Goal: Task Accomplishment & Management: Complete application form

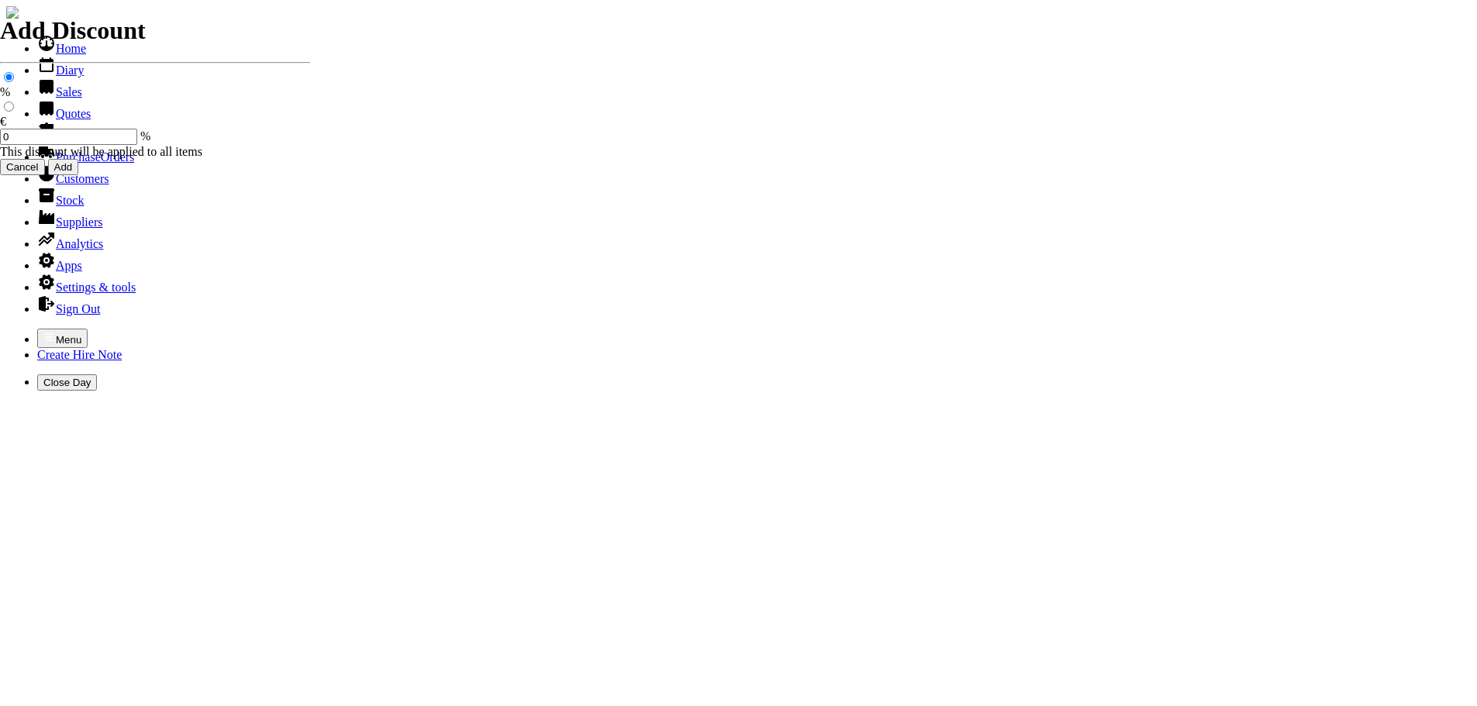
select select "HO"
click at [43, 331] on icon "button" at bounding box center [49, 337] width 12 height 12
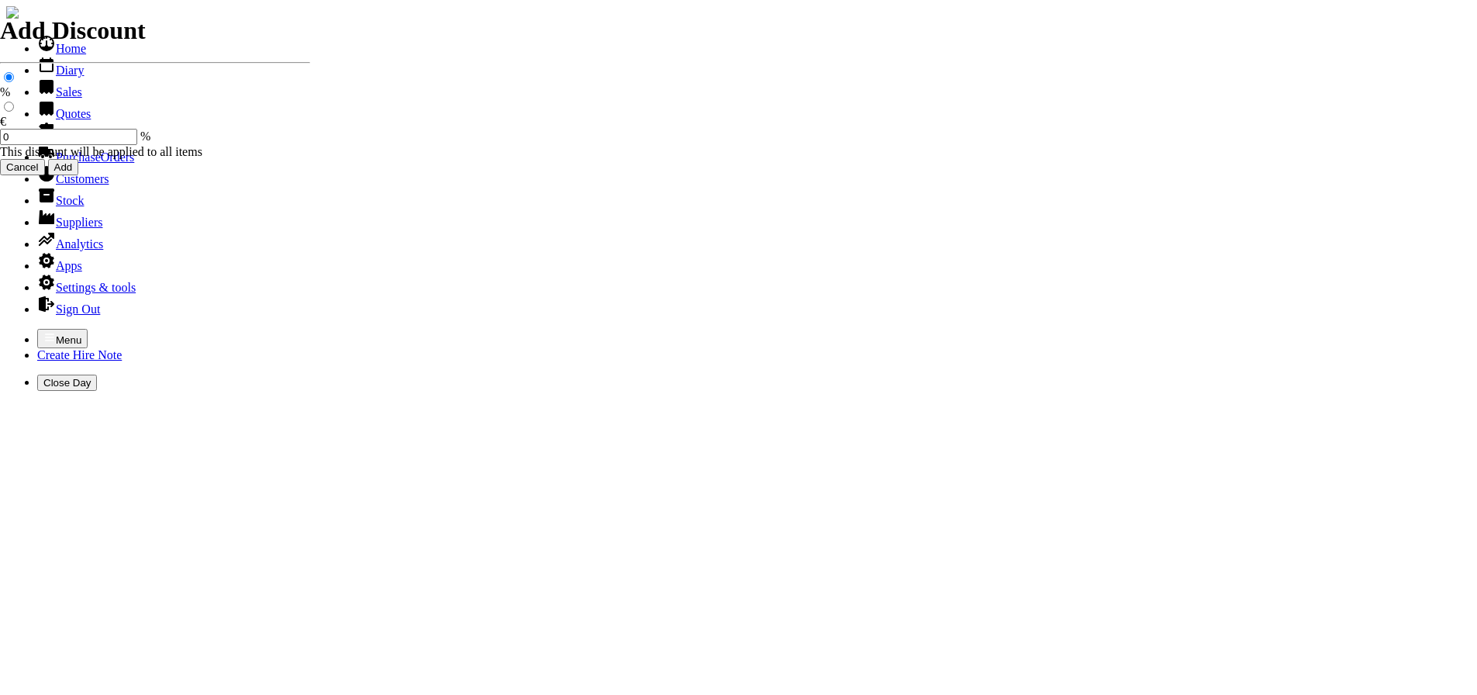
click at [74, 142] on link "Hire Notes" at bounding box center [73, 135] width 73 height 13
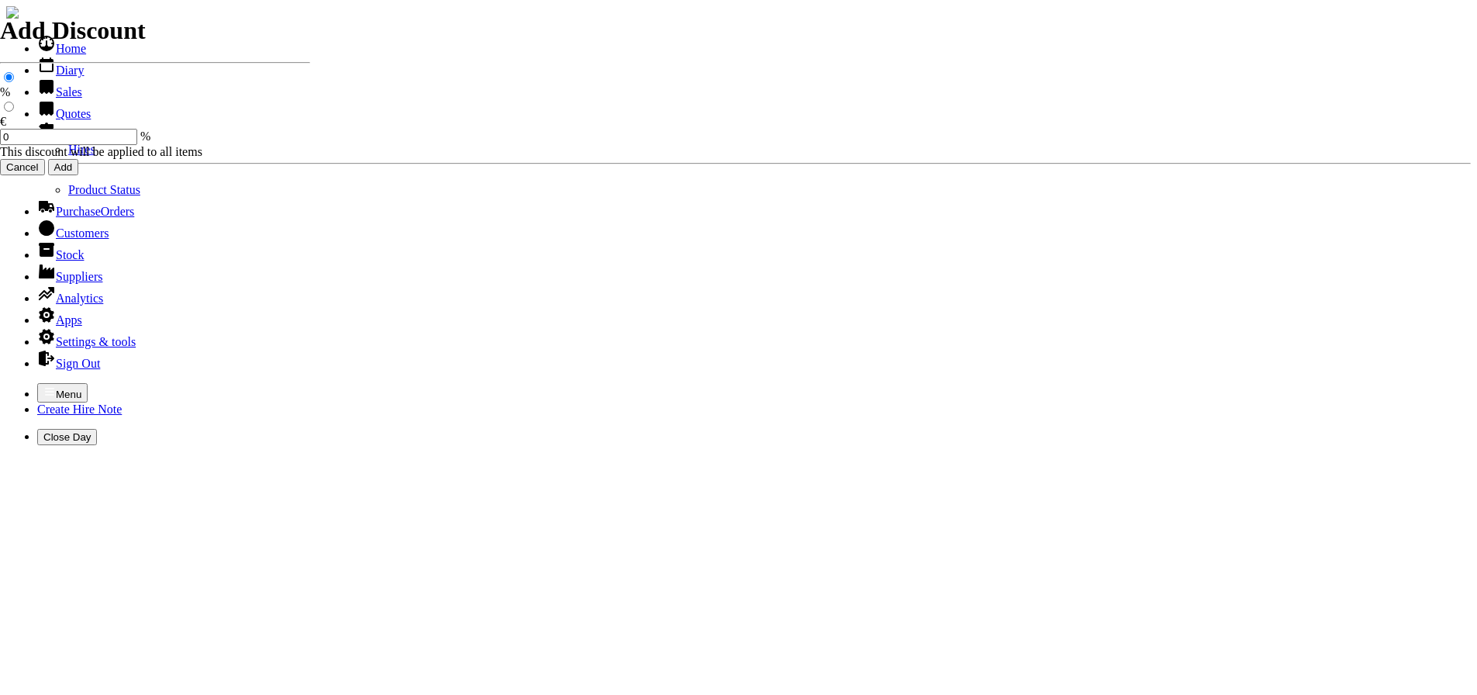
click at [68, 156] on link "Hires" at bounding box center [81, 149] width 27 height 13
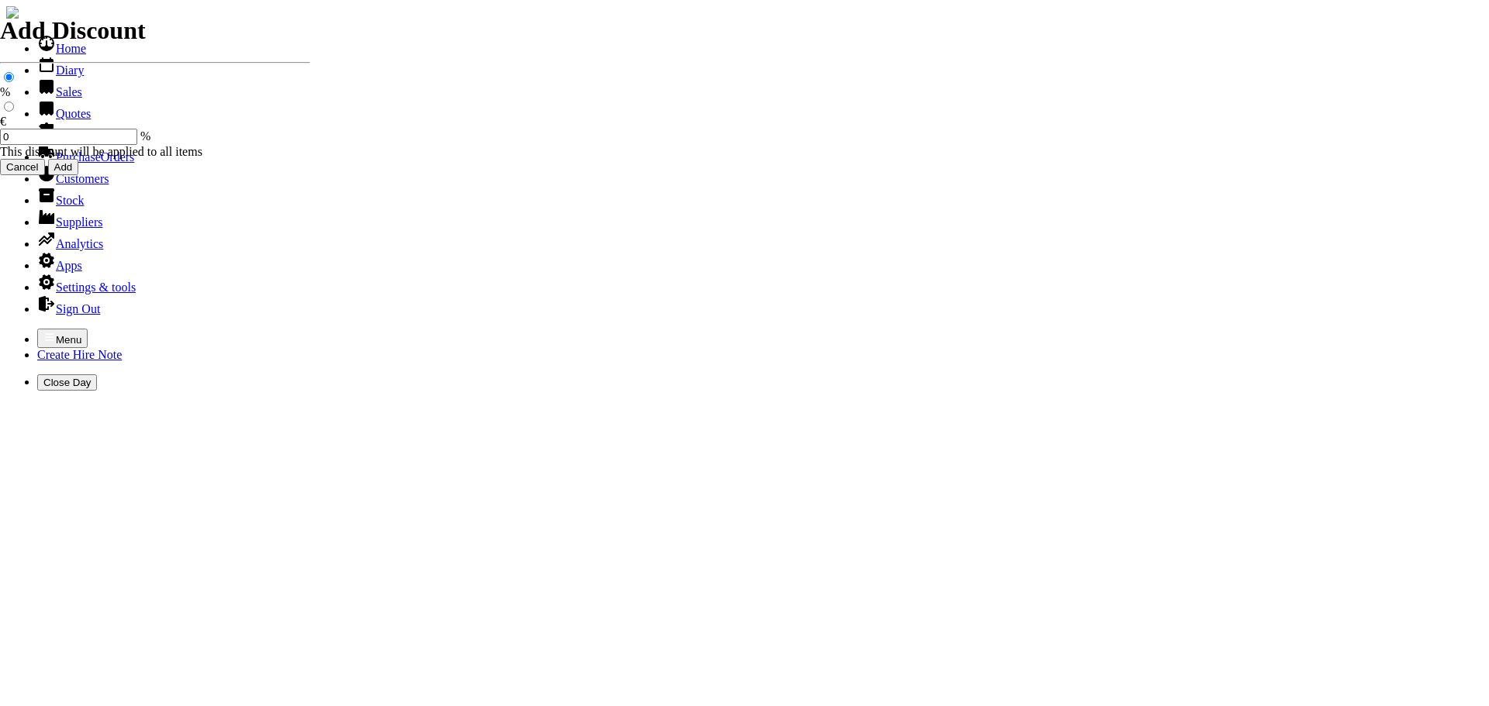
type input "18/08/2025"
type input "kevin"
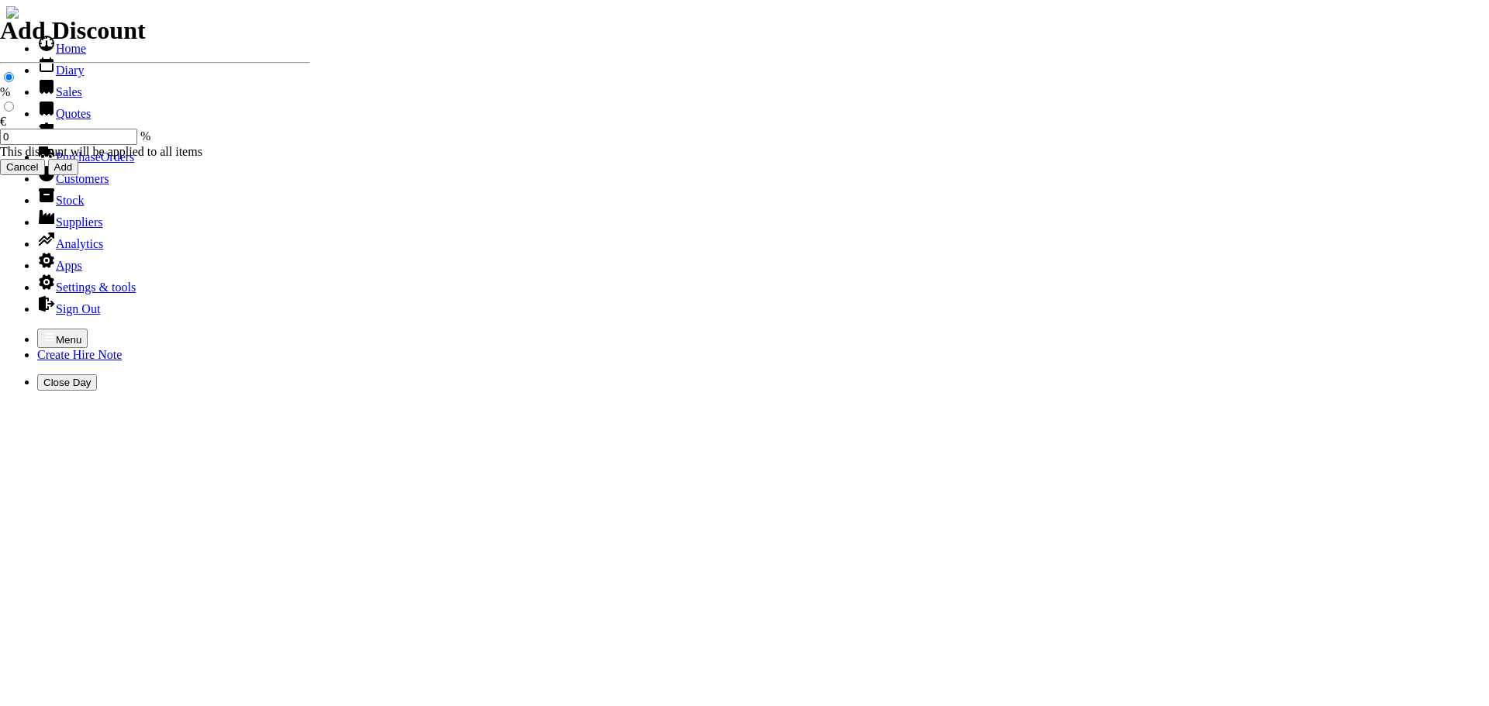
type input "kevin"
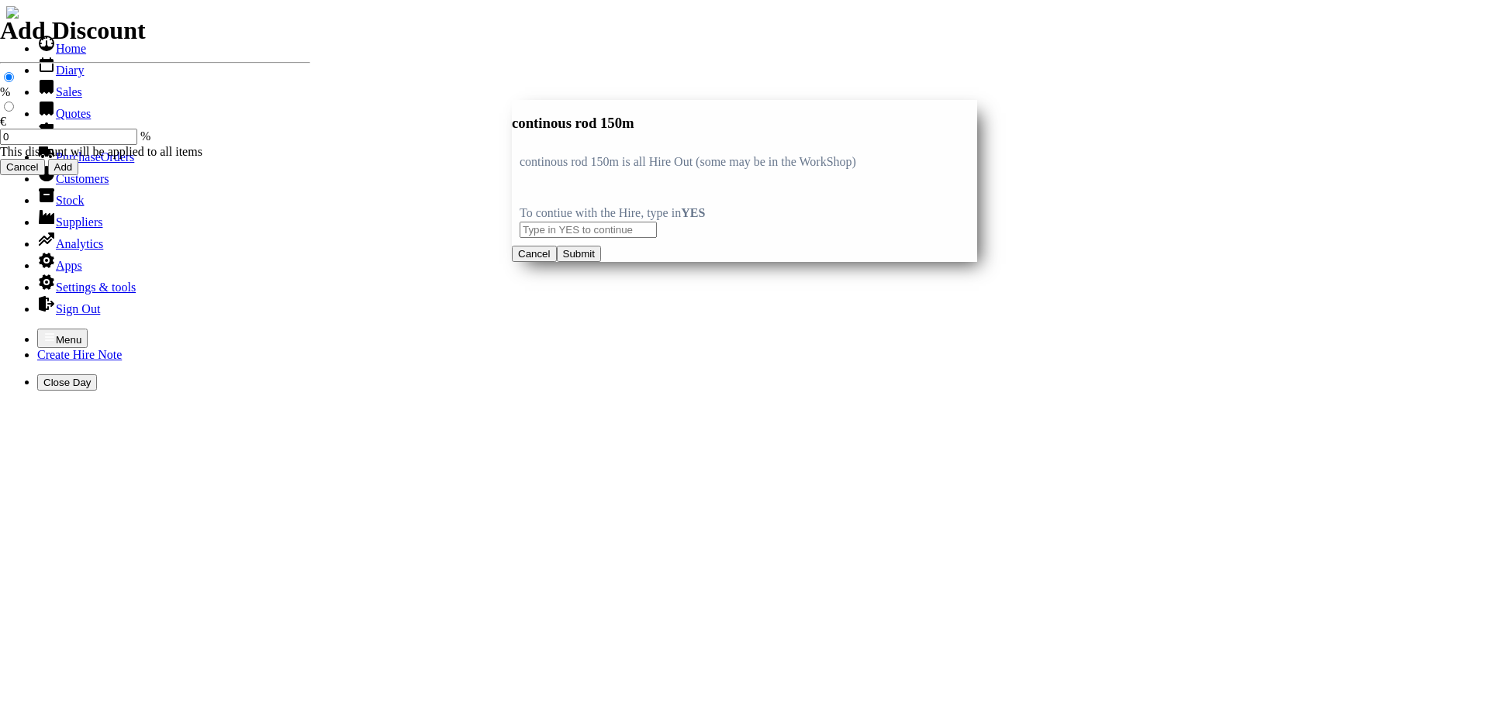
type input "continous rod 150m"
click at [555, 228] on input "text" at bounding box center [588, 230] width 137 height 16
type input "YES"
click at [601, 262] on button "Submit" at bounding box center [579, 254] width 44 height 16
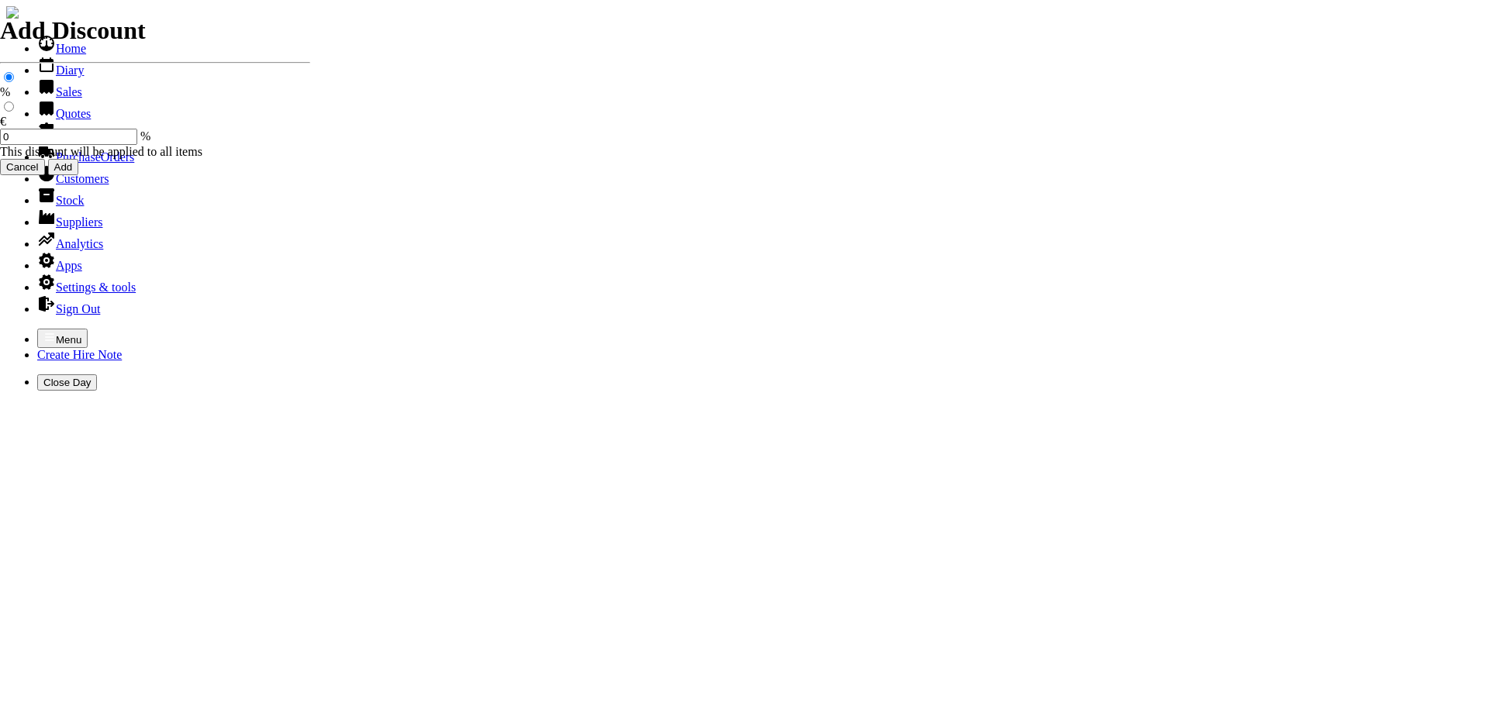
type input "25.00"
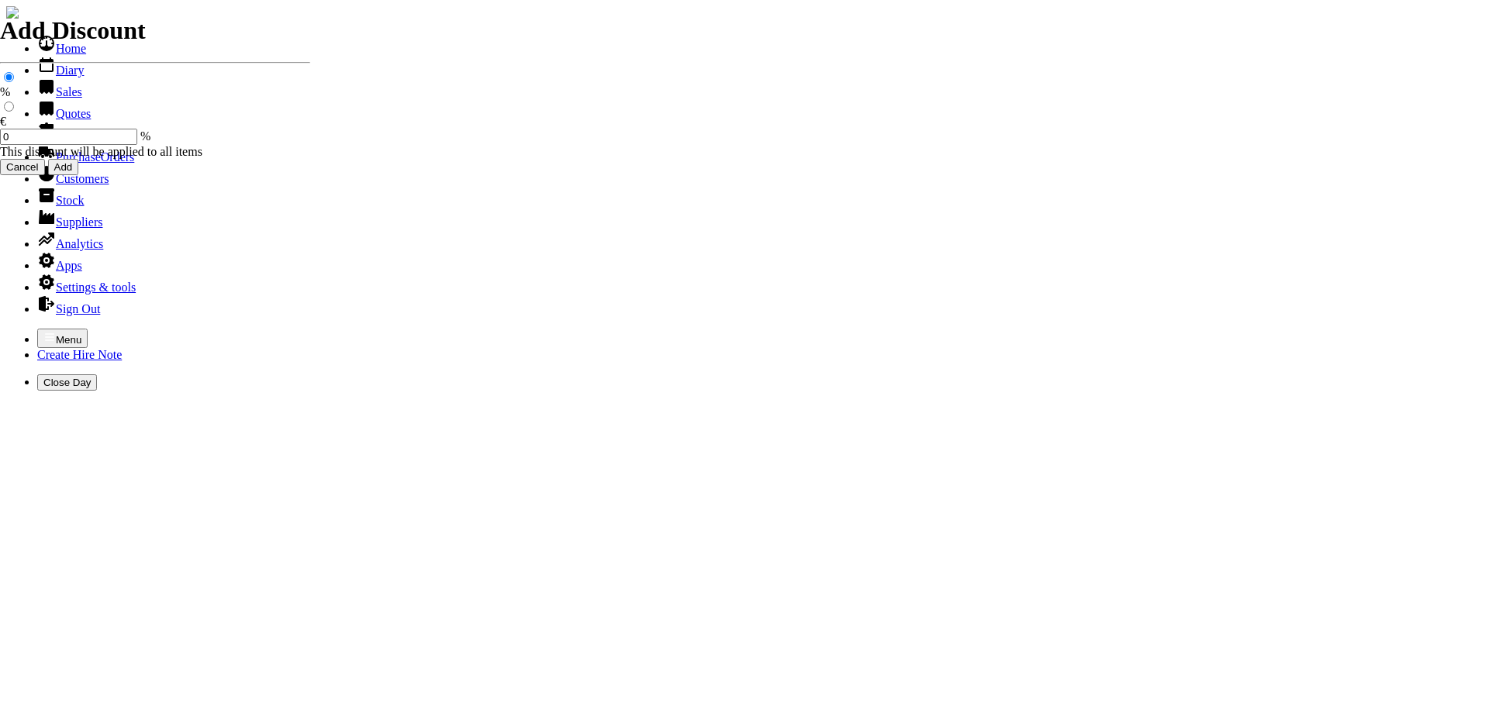
type input "spurious goods"
type input "s"
type input "line marking paint ( red )"
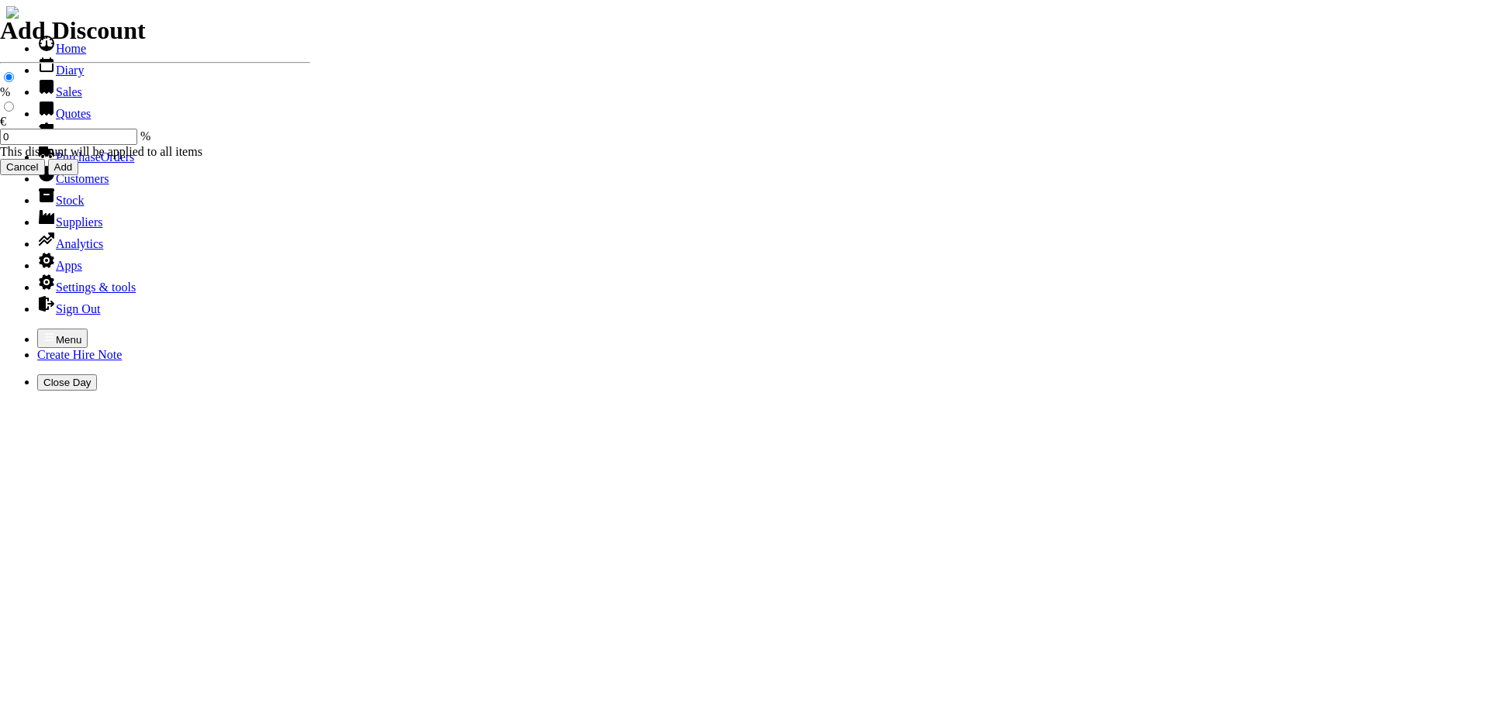
type input "9.50"
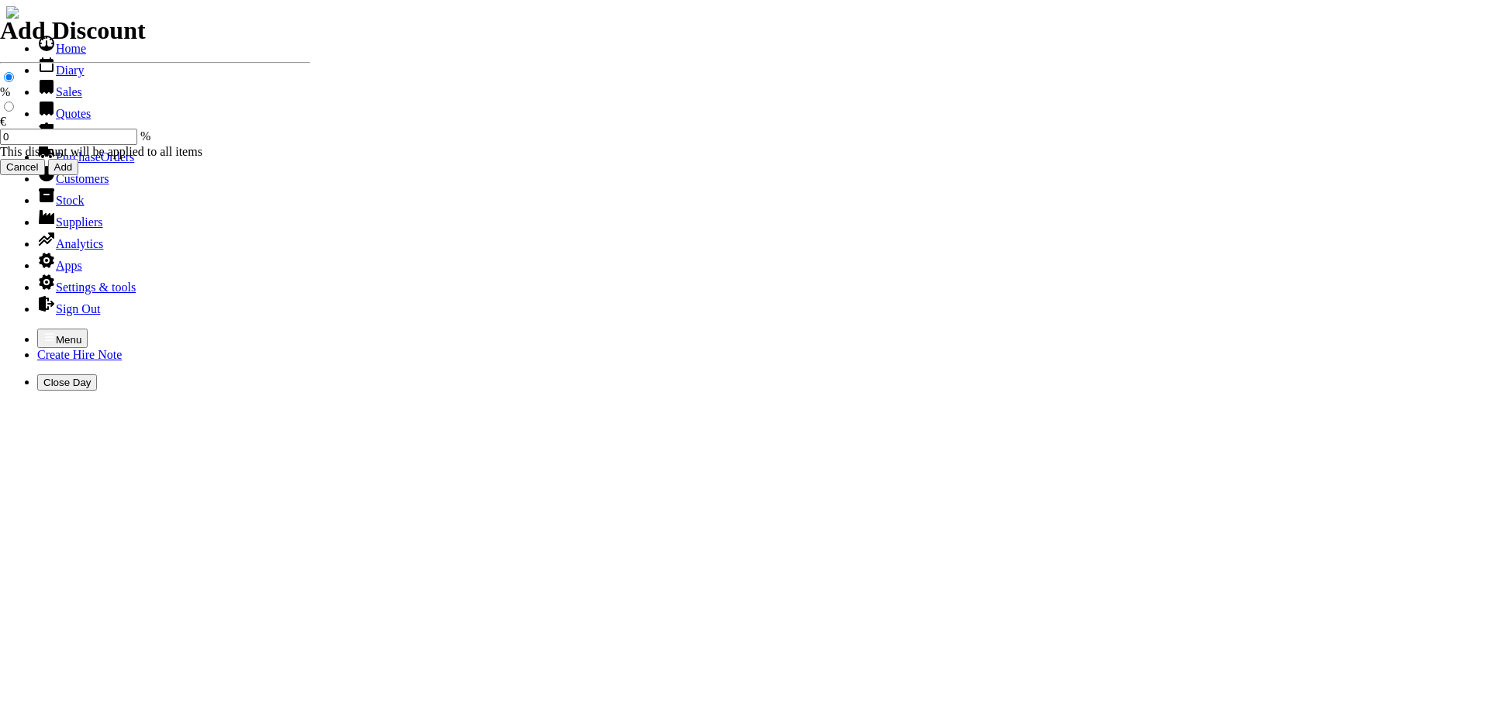
type input "18/08/2025"
type input "440000721"
type input "wardkev79@gmail.com"
type input "[PERSON_NAME]"
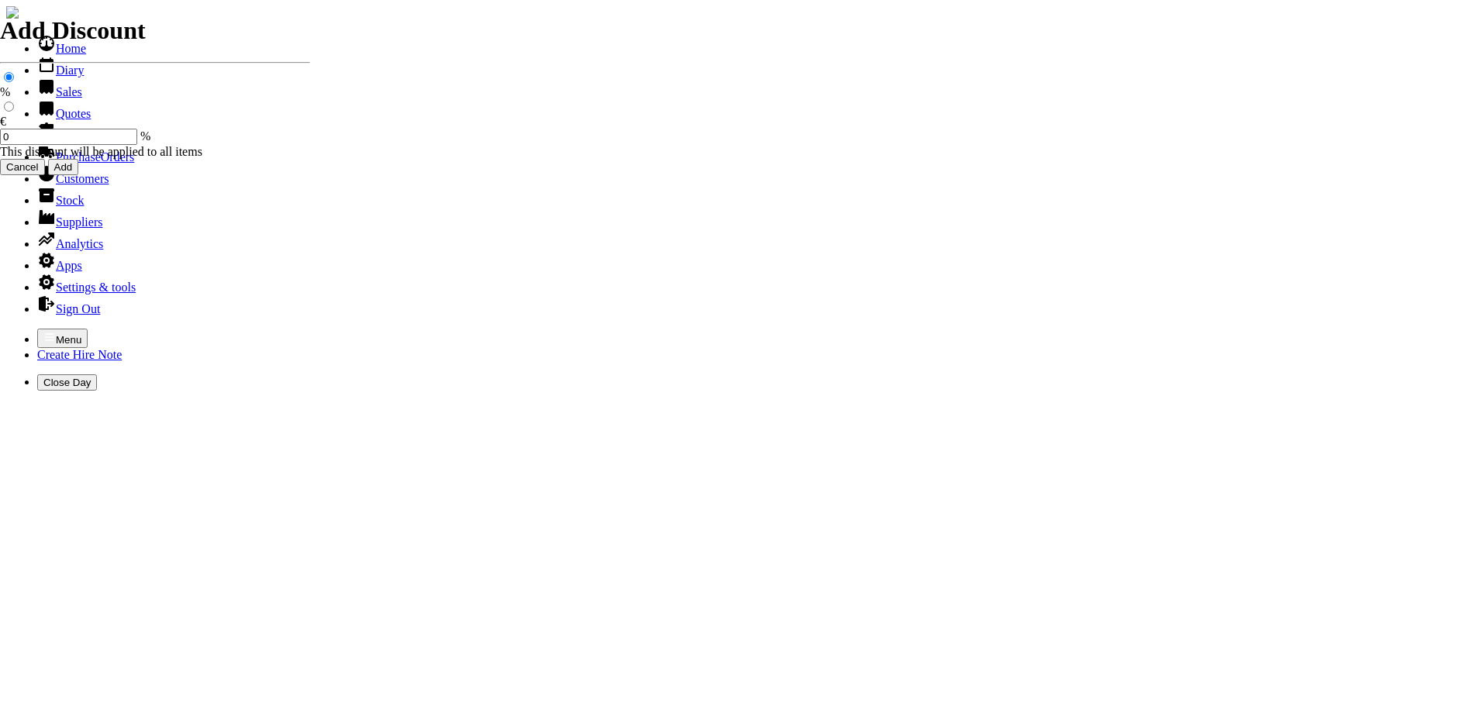
select select "HO"
click at [6, 329] on div "Menu Create Hire Note Close Day" at bounding box center [738, 360] width 1465 height 62
click at [43, 331] on icon "button" at bounding box center [49, 337] width 12 height 12
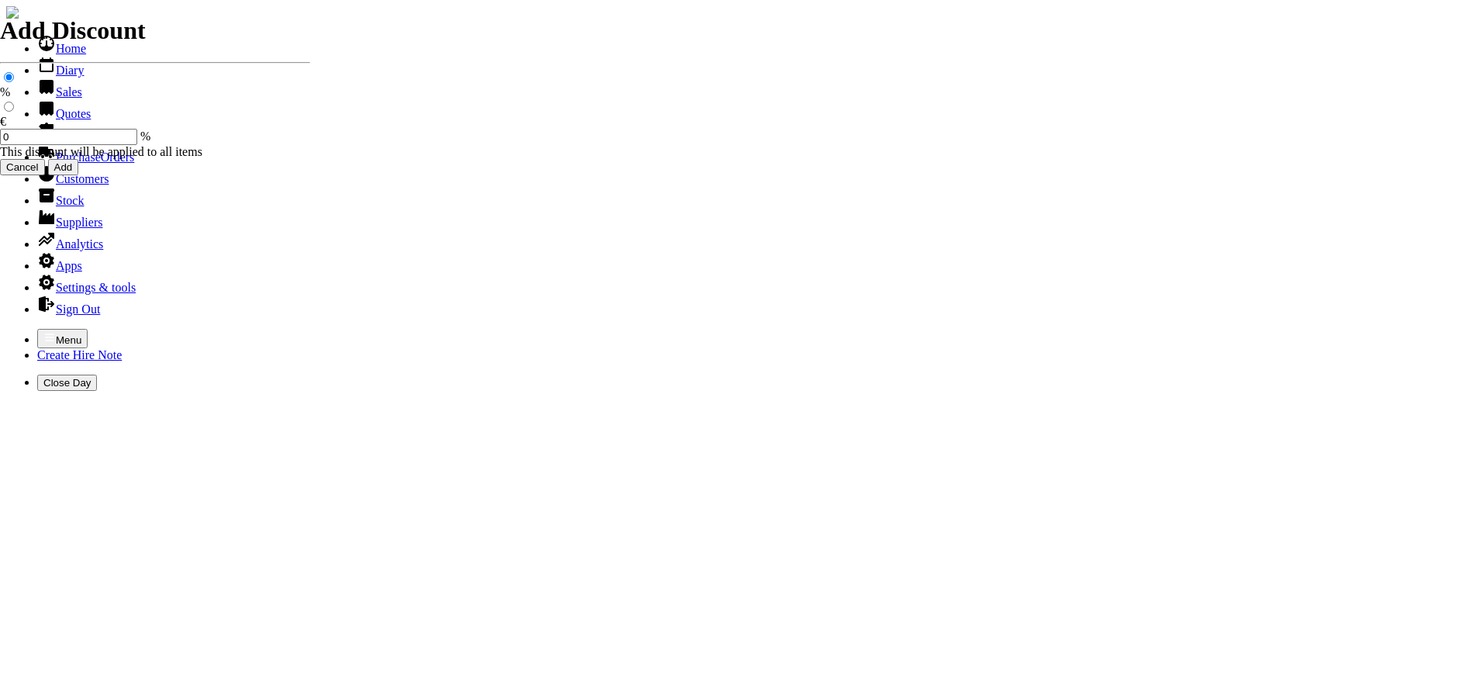
click at [57, 142] on link "Hire Notes" at bounding box center [73, 135] width 73 height 13
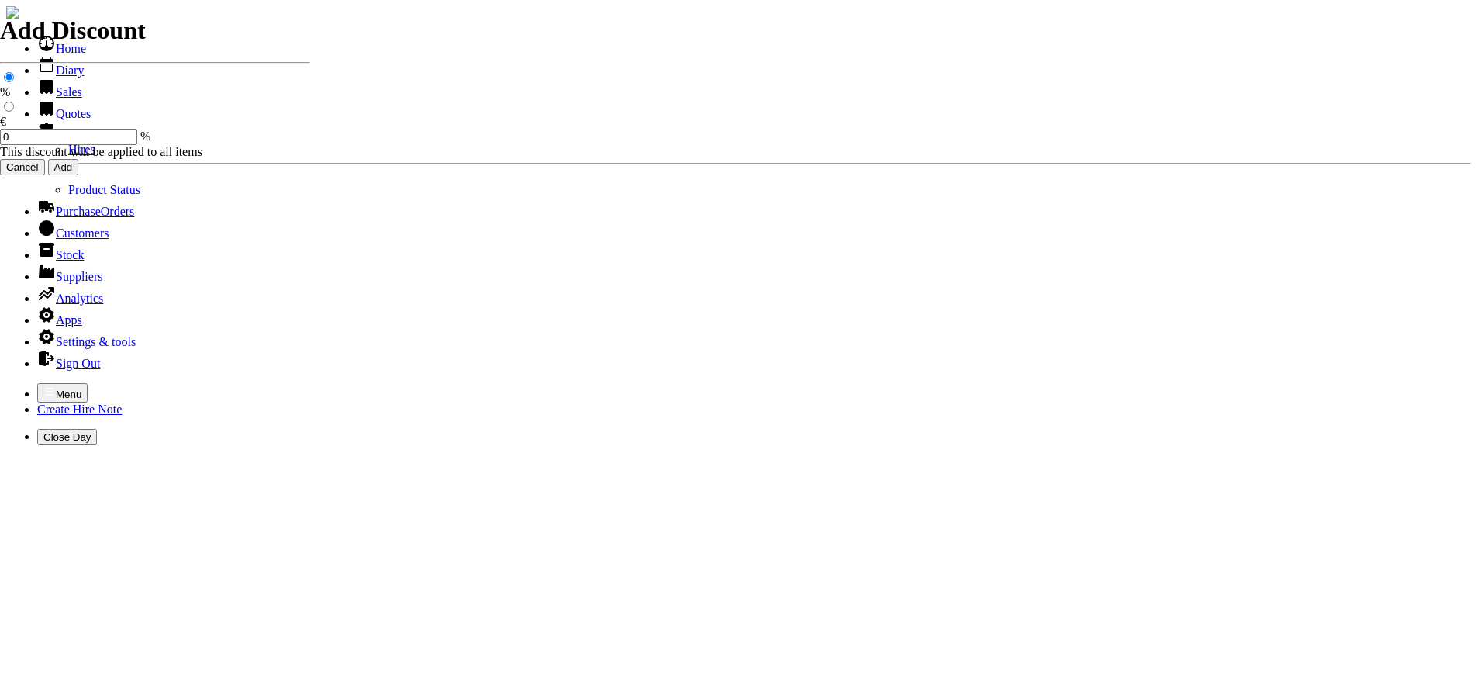
click at [68, 156] on link "Hires" at bounding box center [81, 149] width 27 height 13
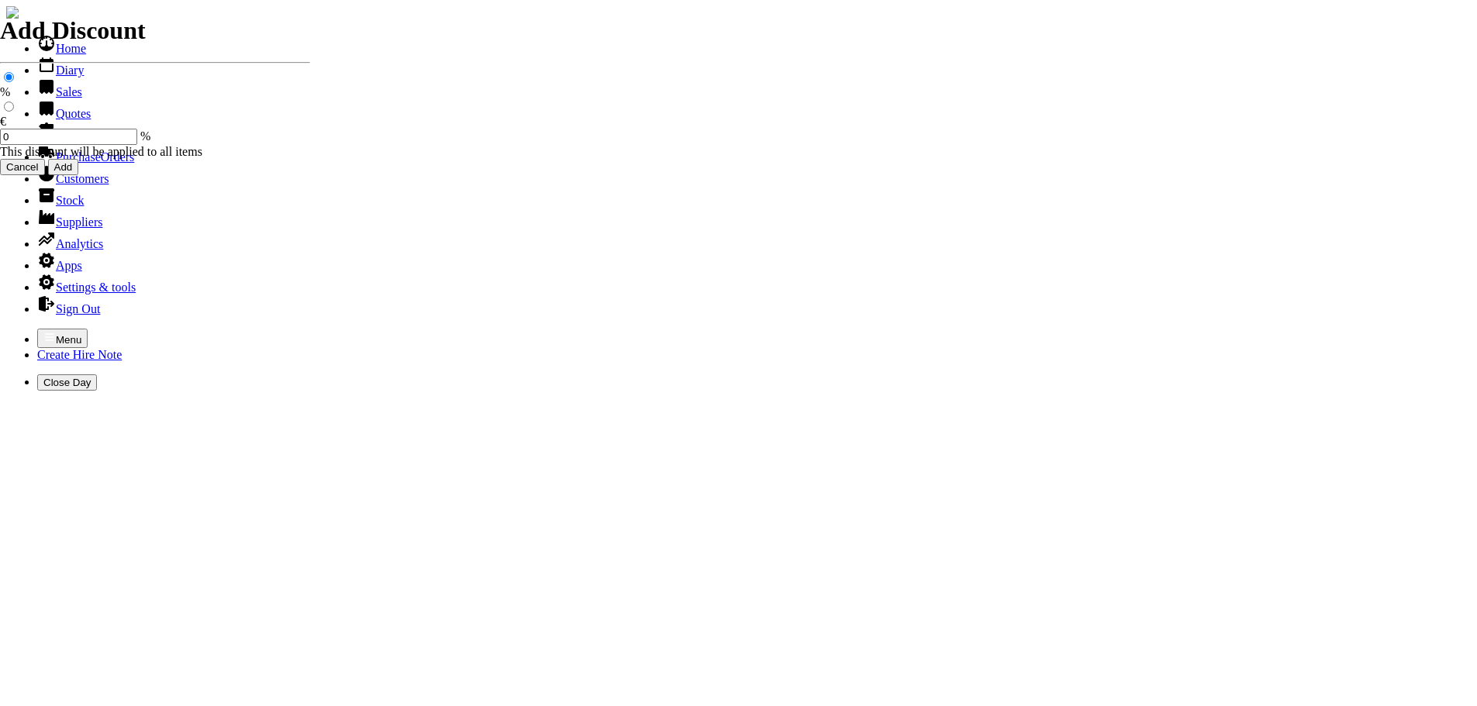
select select "HO"
